Goal: Information Seeking & Learning: Learn about a topic

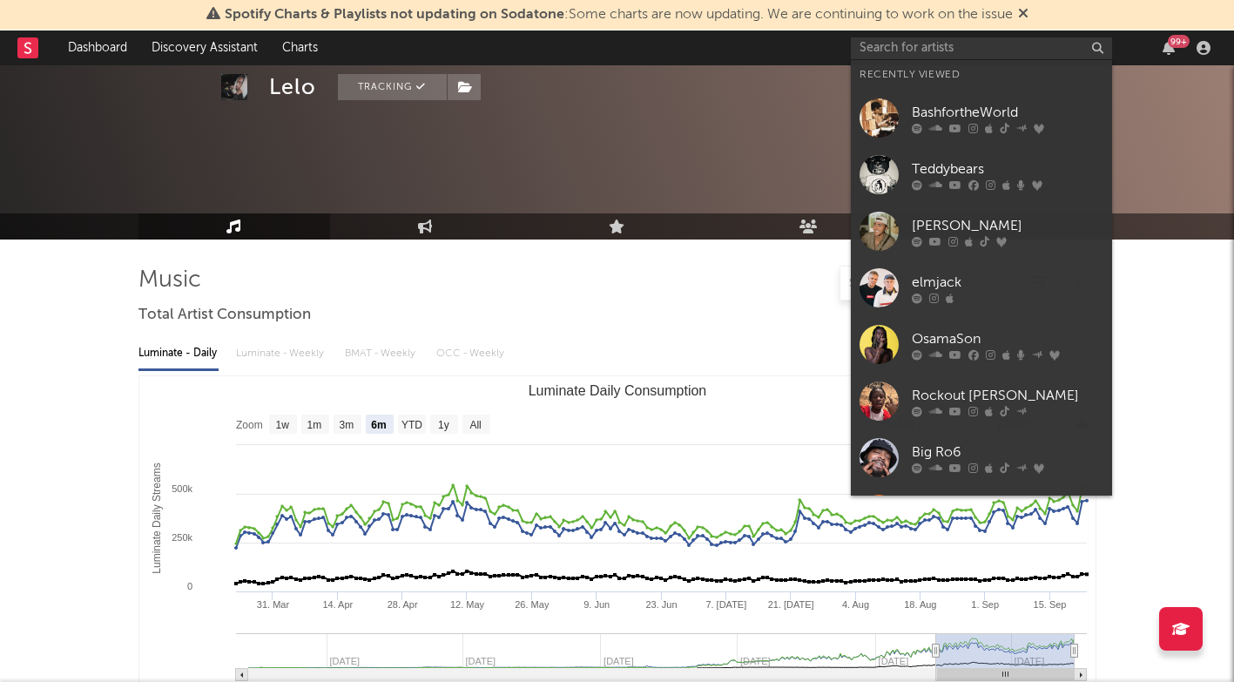
select select "6m"
click at [900, 48] on input "text" at bounding box center [981, 48] width 261 height 22
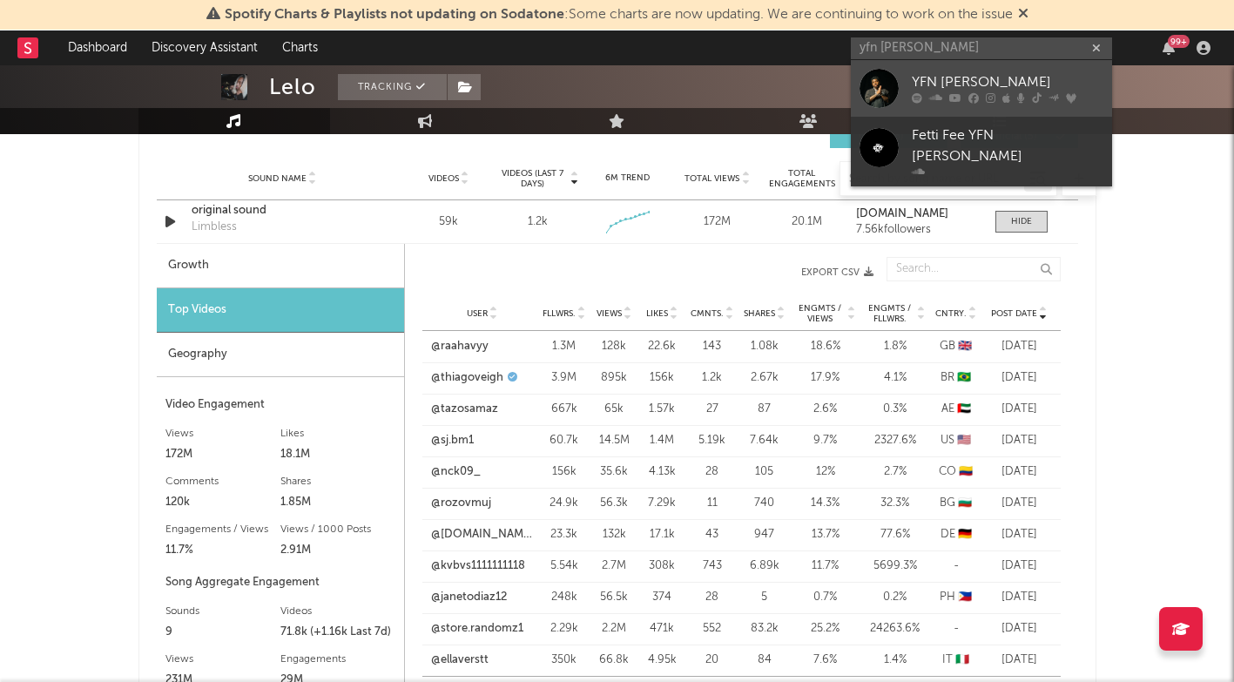
type input "yfn [PERSON_NAME]"
click at [955, 69] on link "YFN [PERSON_NAME]" at bounding box center [981, 88] width 261 height 57
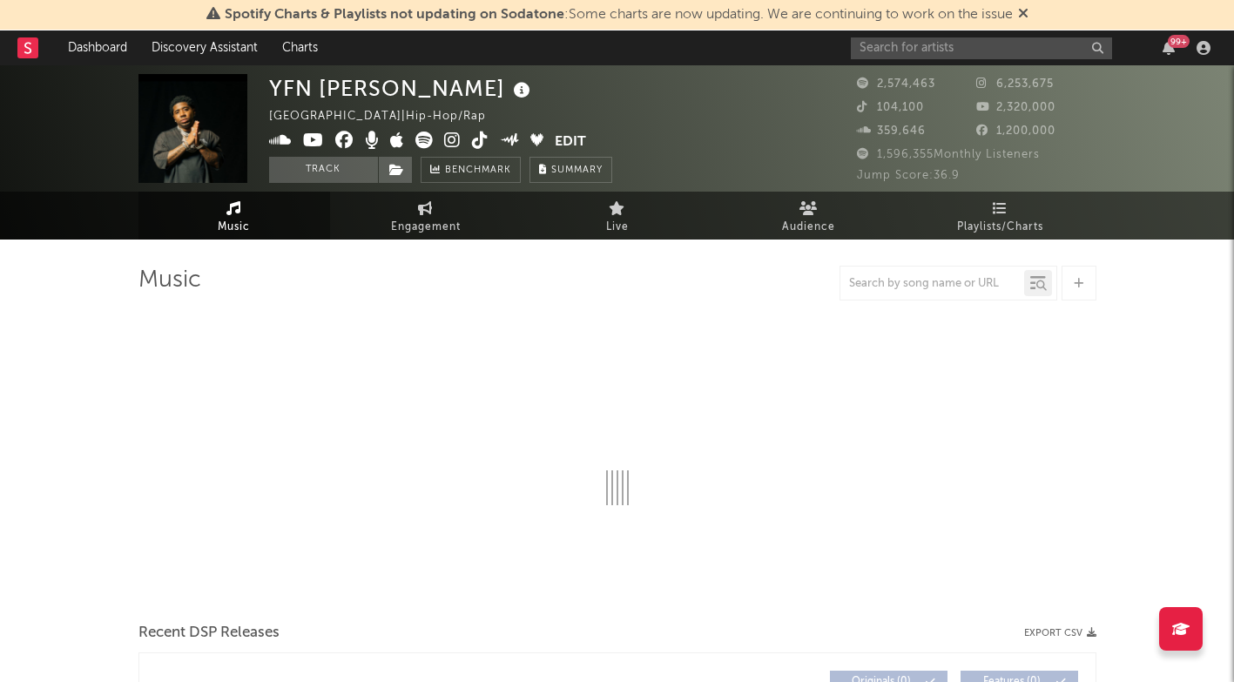
select select "6m"
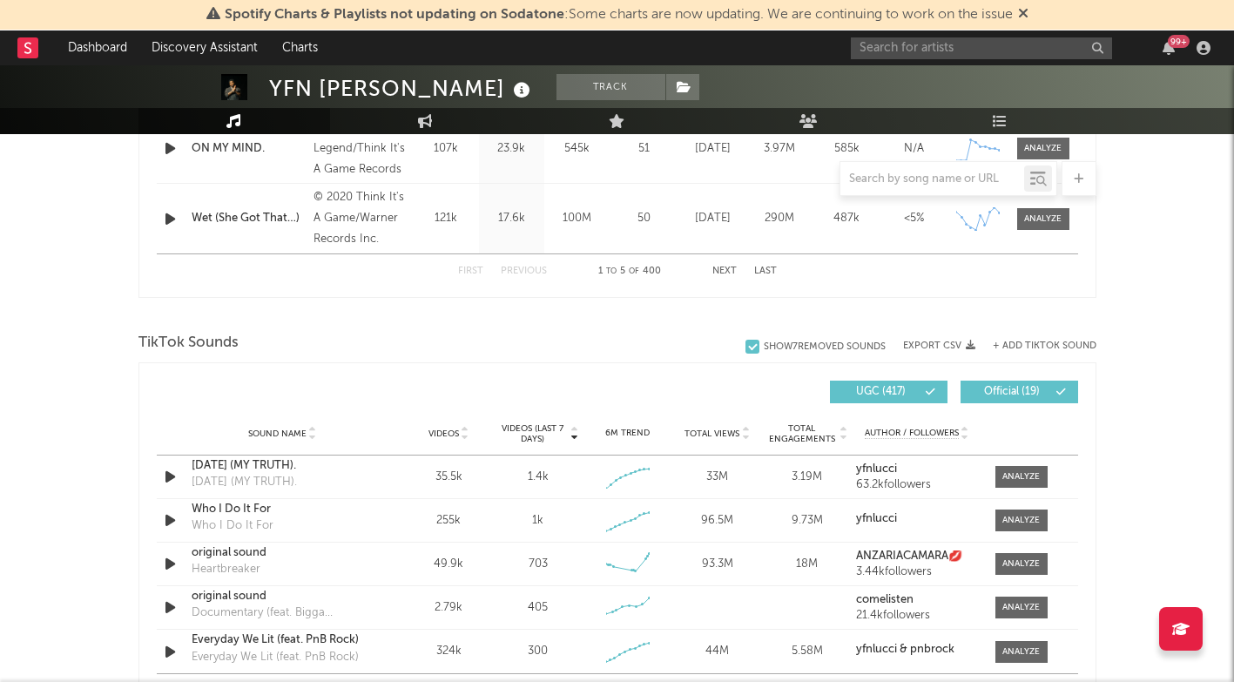
scroll to position [1048, 0]
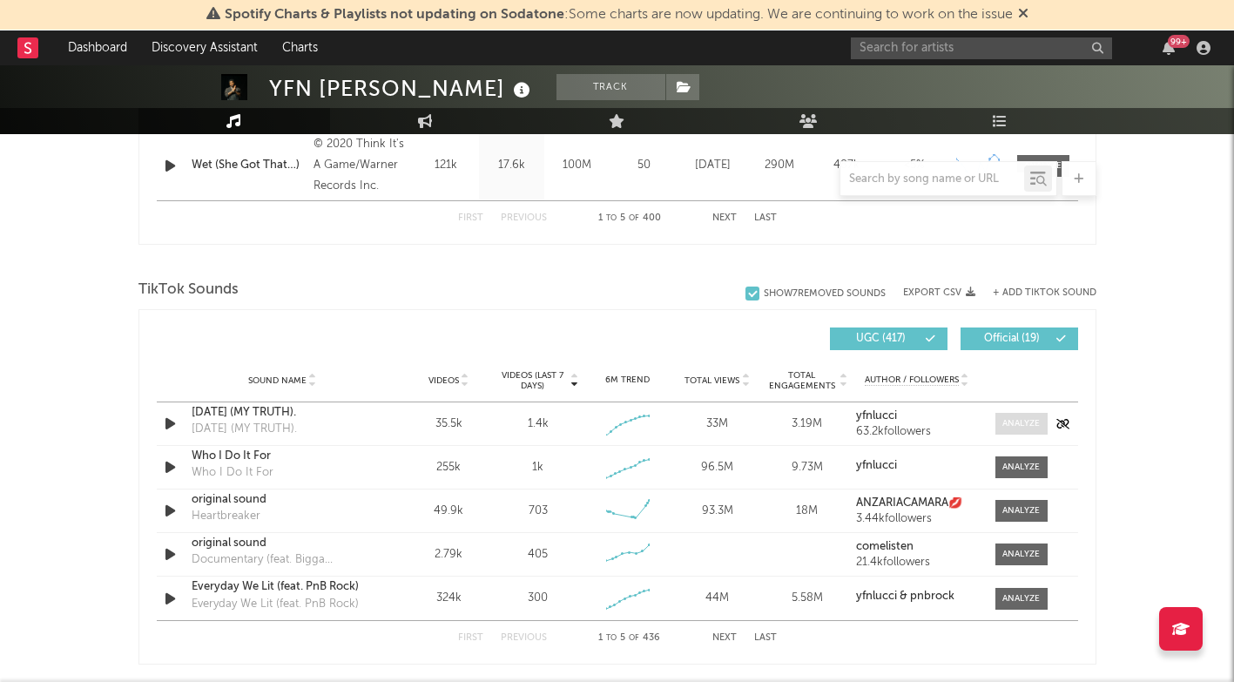
click at [1004, 427] on div at bounding box center [1020, 423] width 37 height 13
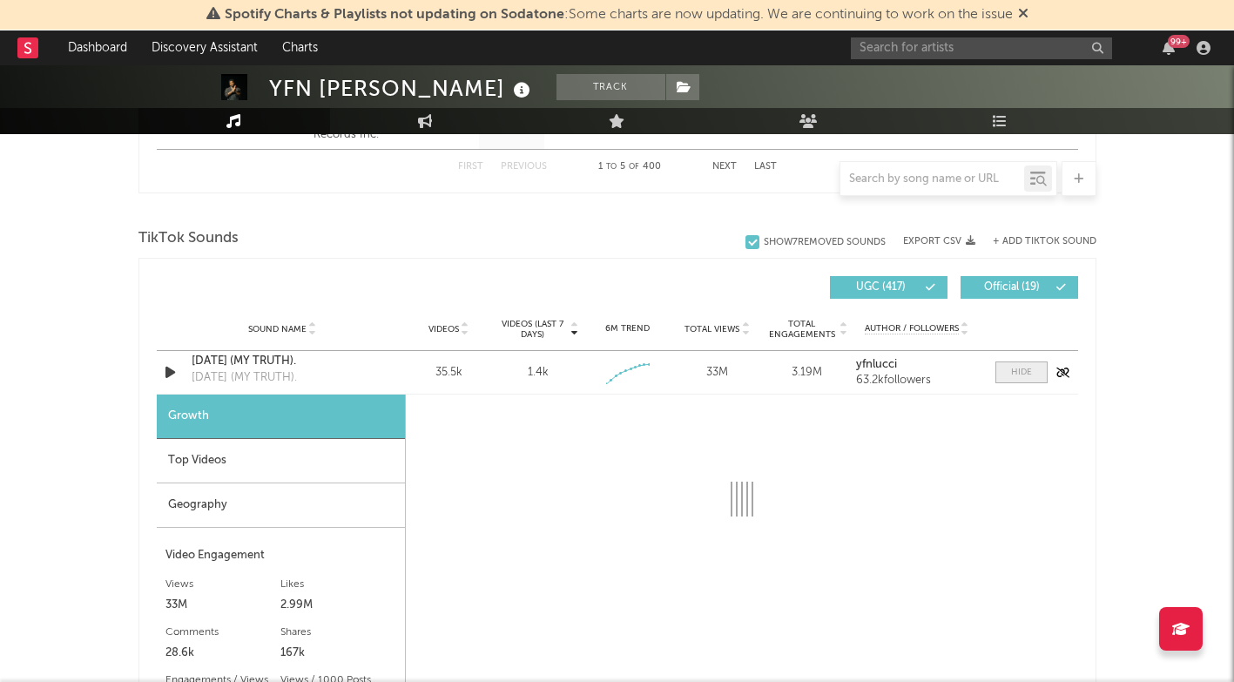
select select "1w"
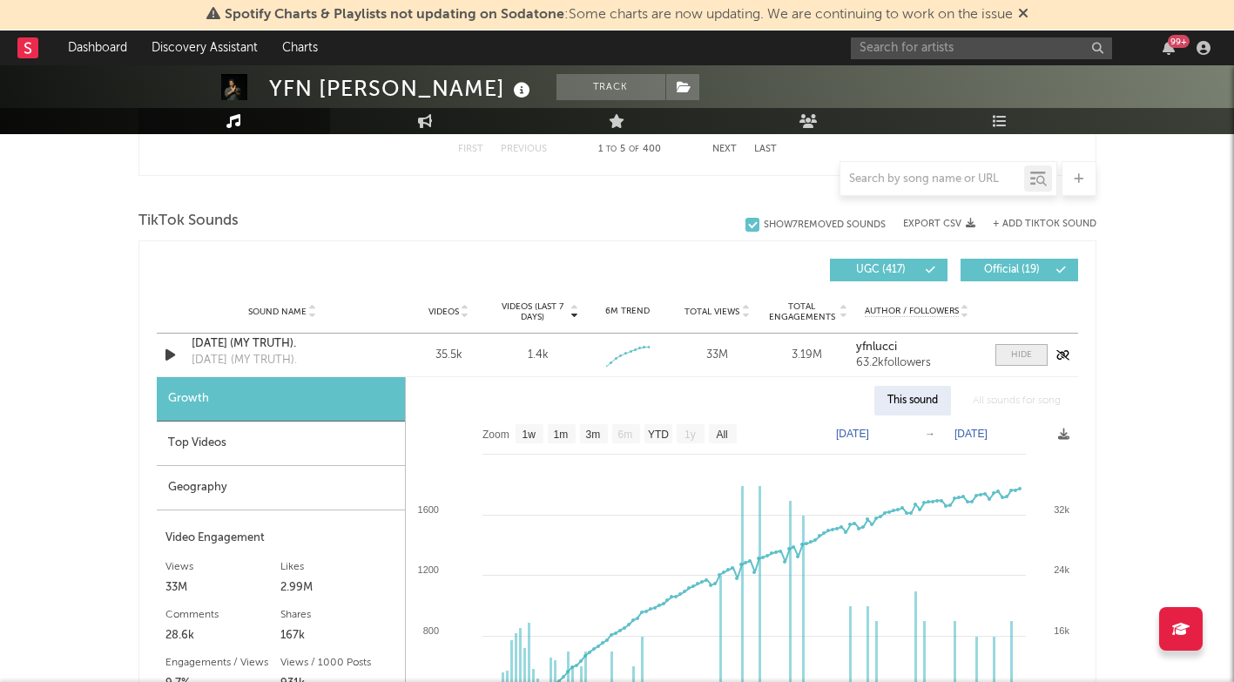
scroll to position [1121, 0]
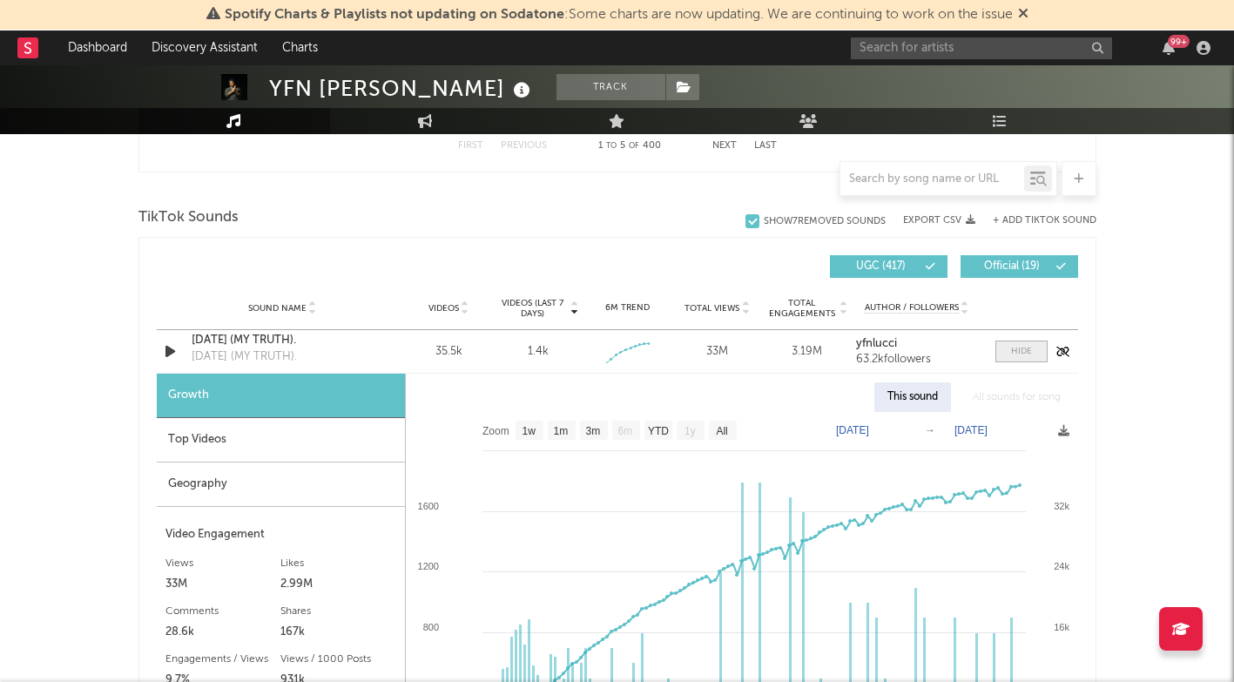
click at [1014, 345] on div at bounding box center [1021, 351] width 21 height 13
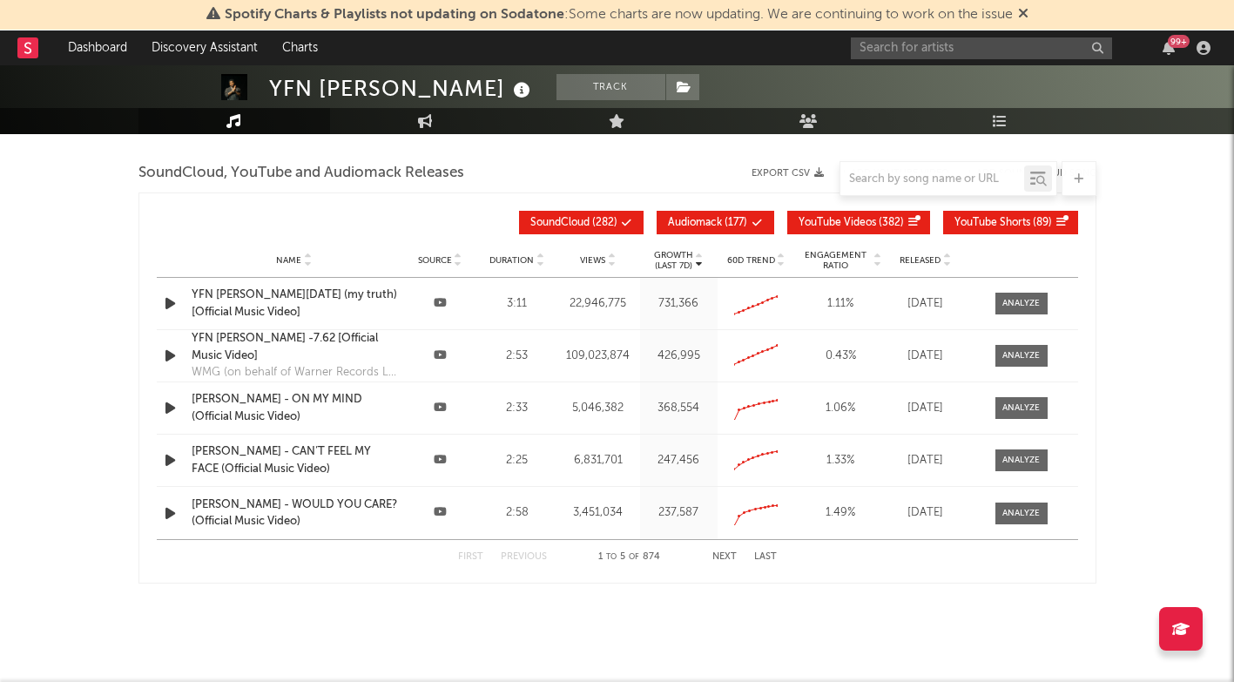
scroll to position [2200, 0]
